Goal: Task Accomplishment & Management: Manage account settings

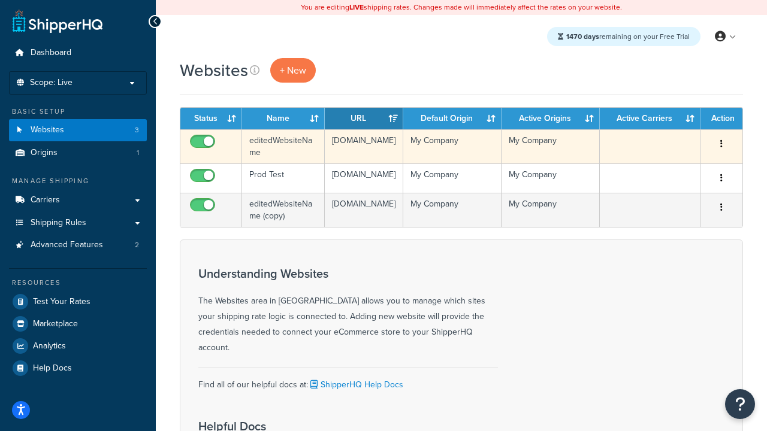
click at [721, 144] on icon "button" at bounding box center [721, 144] width 2 height 8
click at [0, 0] on link "Delete" at bounding box center [0, 0] width 0 height 0
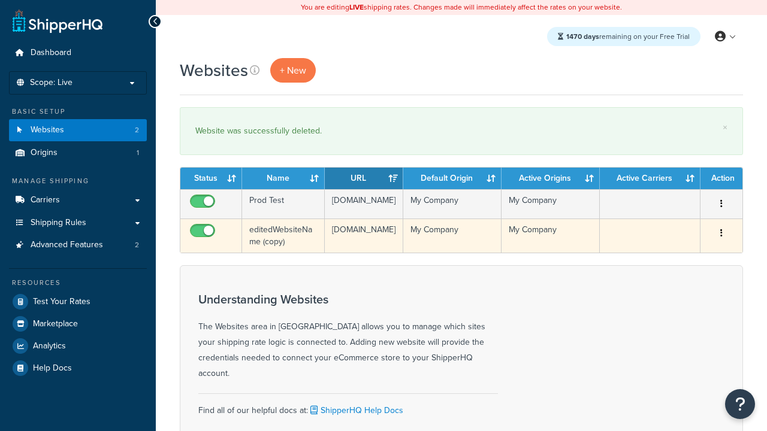
click at [721, 237] on icon "button" at bounding box center [721, 233] width 2 height 8
click at [0, 0] on link "Delete" at bounding box center [0, 0] width 0 height 0
